Goal: Check status

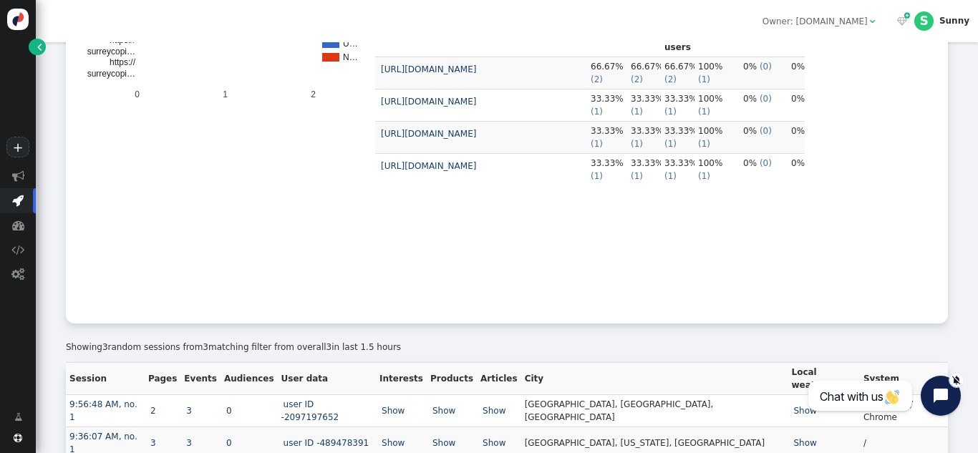
scroll to position [366, 0]
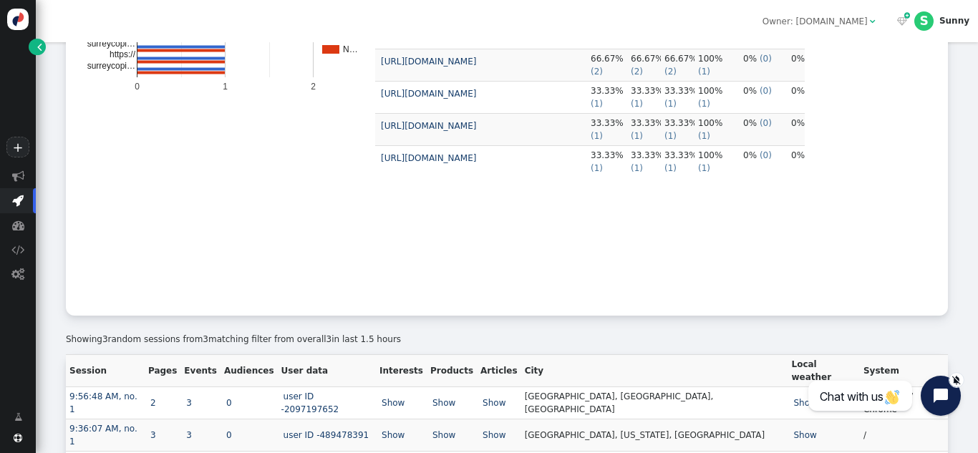
click at [194, 307] on td "Pages U… N… 0 1 2 https:// surreycopi… https:// surreycopi… URL Users New users…" at bounding box center [224, 162] width 301 height 290
click at [198, 287] on rect "A chart." at bounding box center [225, 160] width 286 height 286
